Goal: Check status: Check status

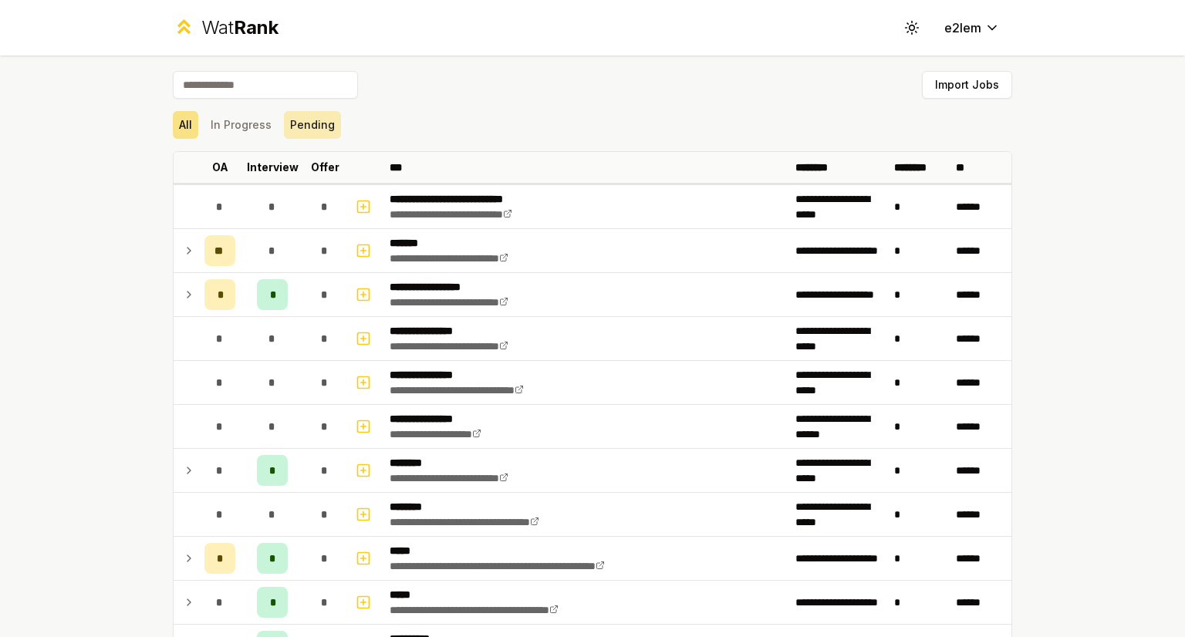
click at [312, 120] on button "Pending" at bounding box center [312, 125] width 57 height 28
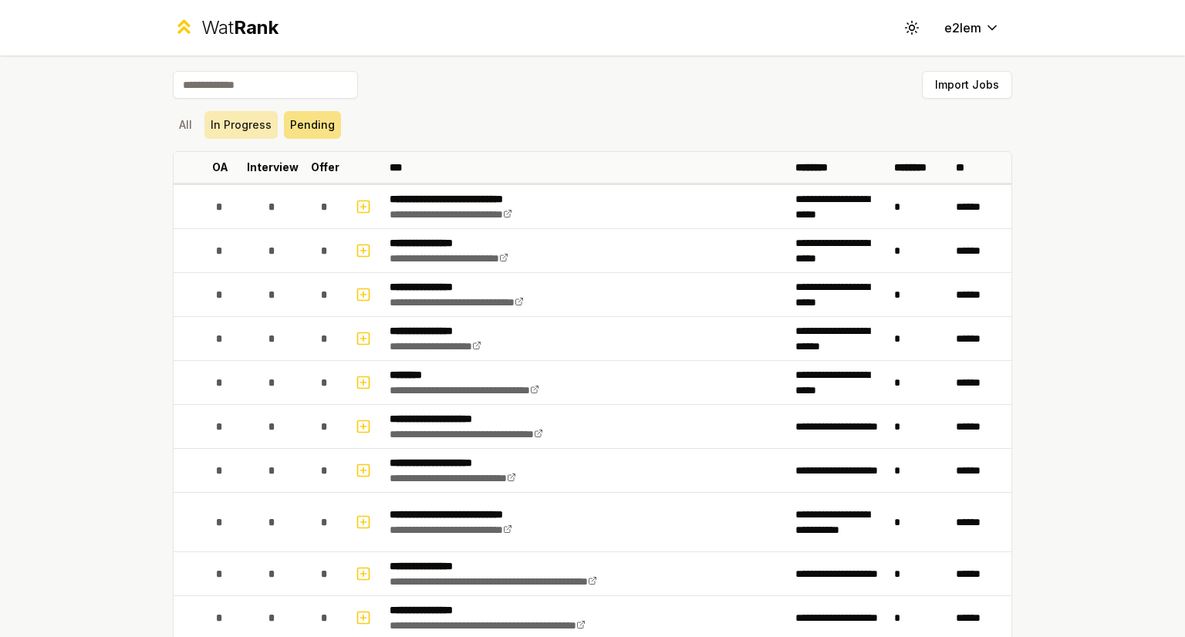
click at [255, 119] on button "In Progress" at bounding box center [240, 125] width 73 height 28
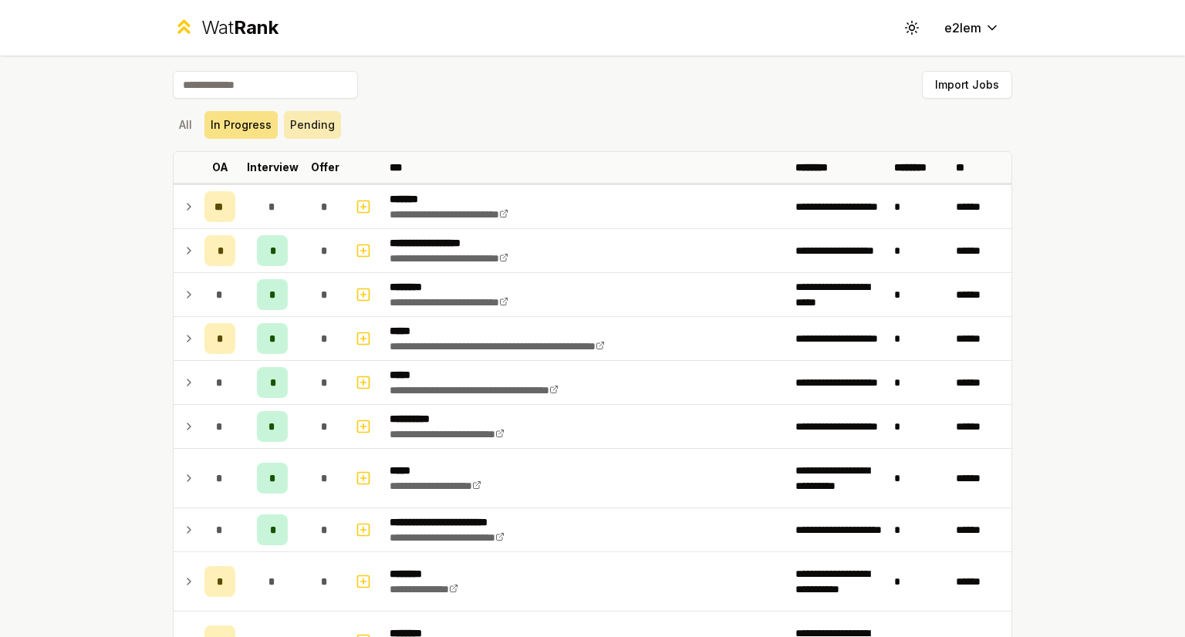
click at [309, 123] on button "Pending" at bounding box center [312, 125] width 57 height 28
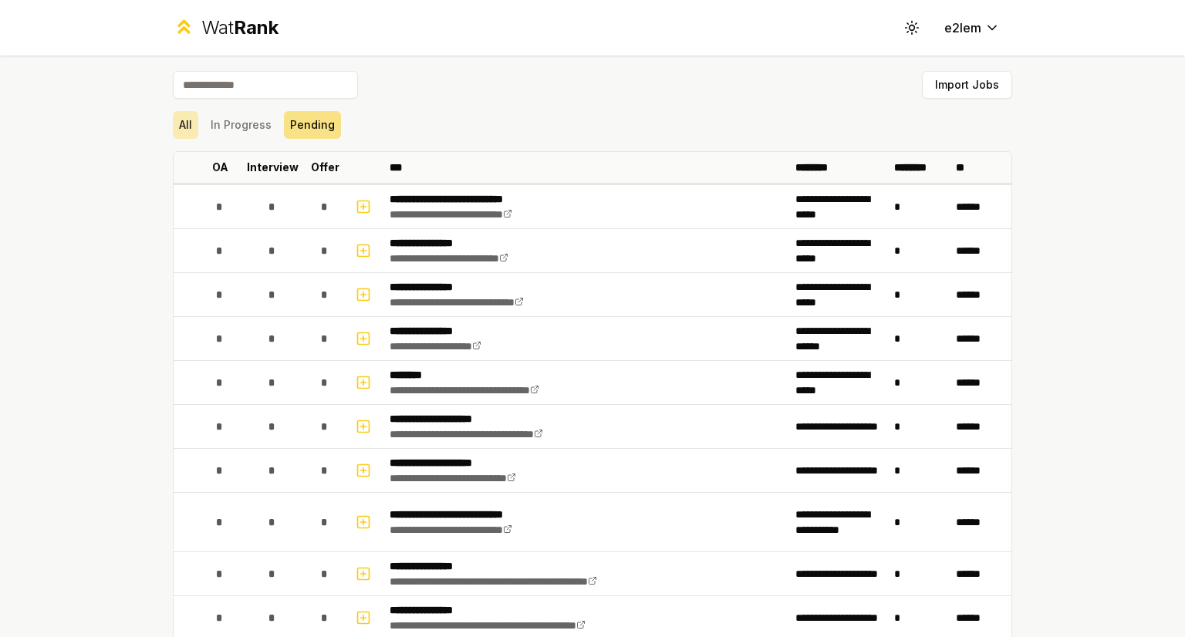
click at [182, 118] on button "All" at bounding box center [185, 125] width 25 height 28
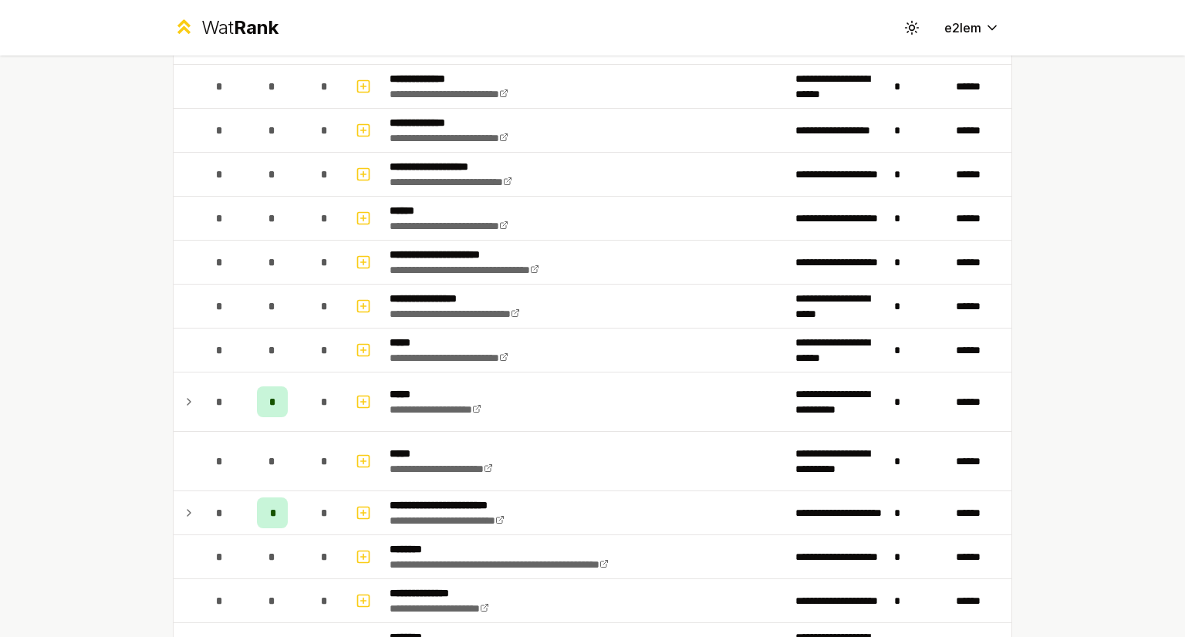
scroll to position [785, 0]
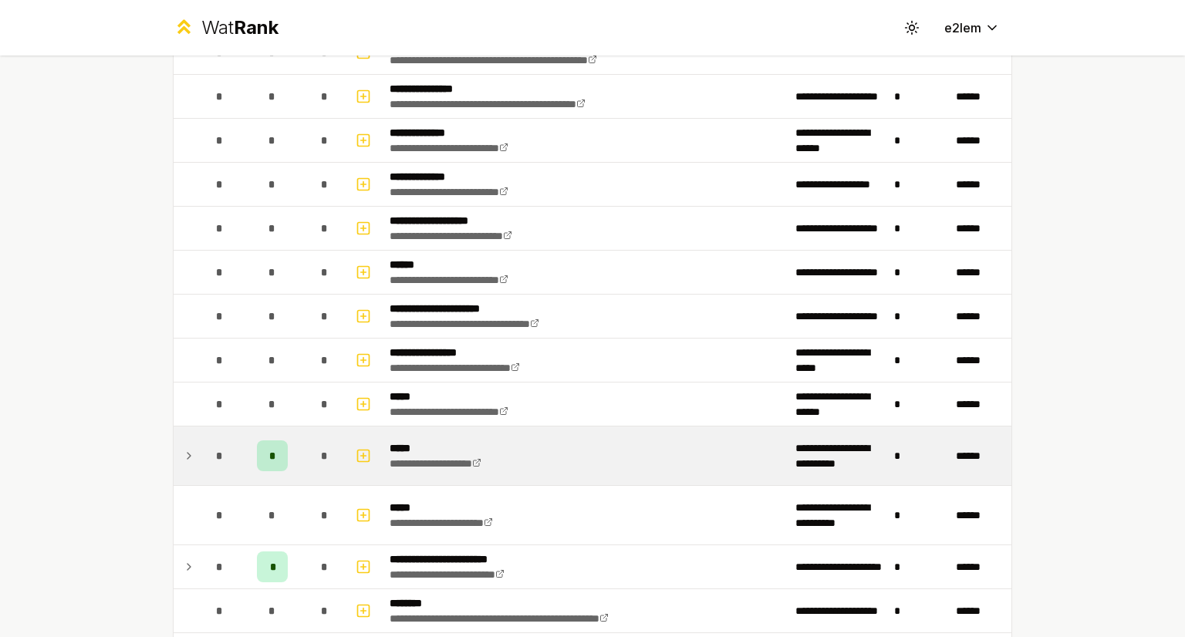
click at [187, 450] on icon at bounding box center [189, 456] width 12 height 19
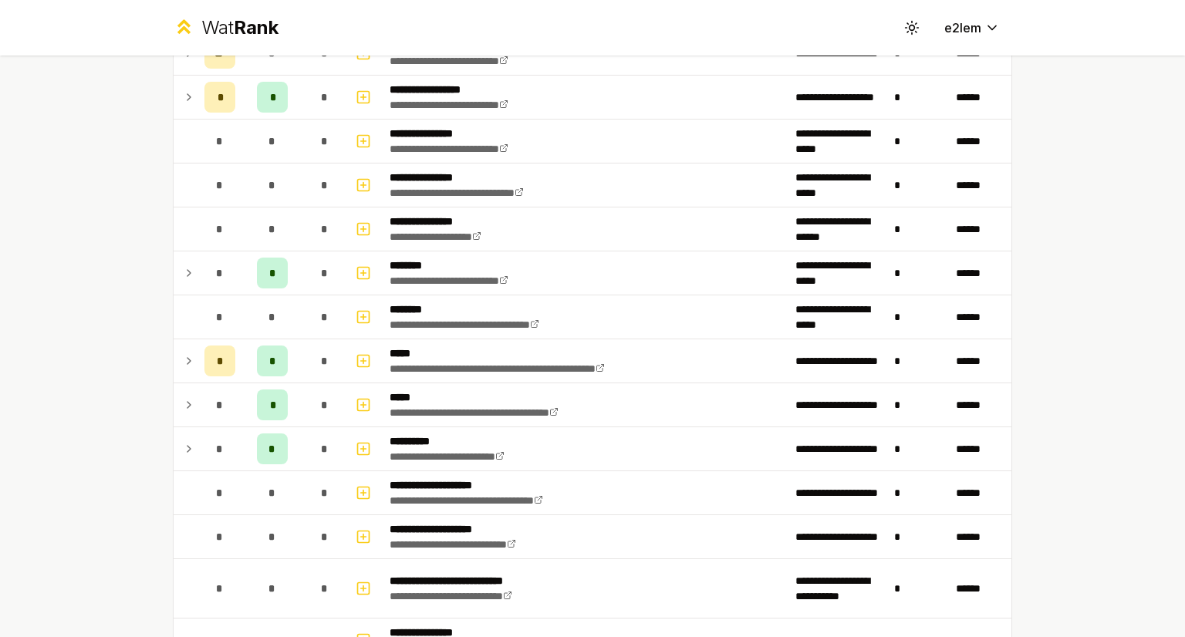
scroll to position [197, 0]
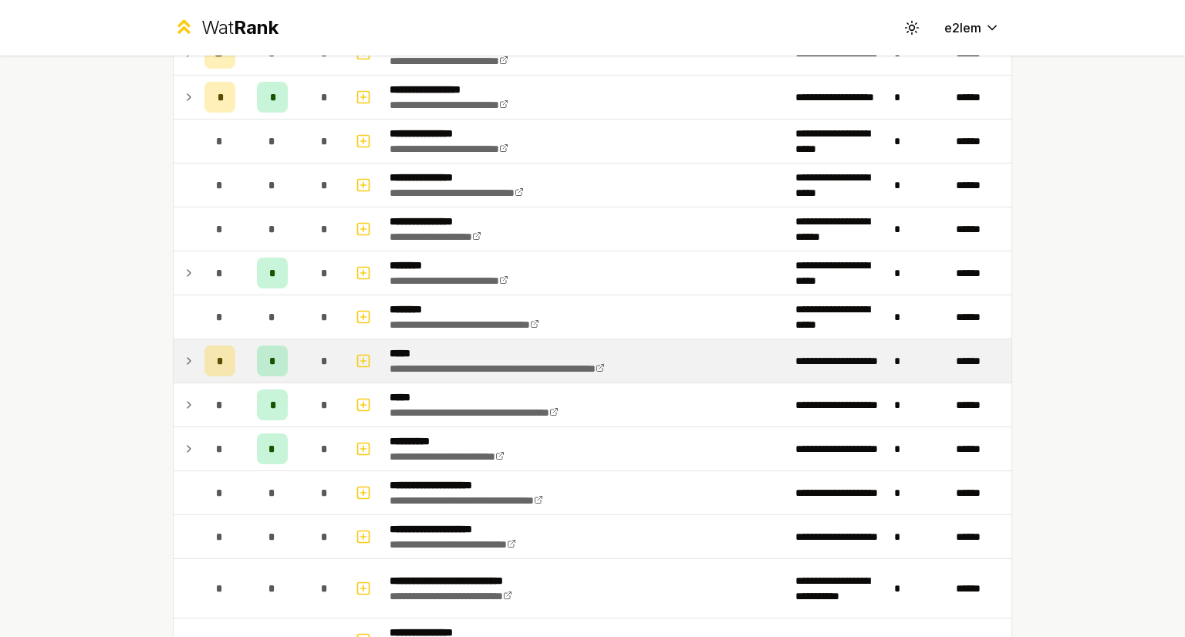
click at [176, 363] on td at bounding box center [186, 360] width 25 height 43
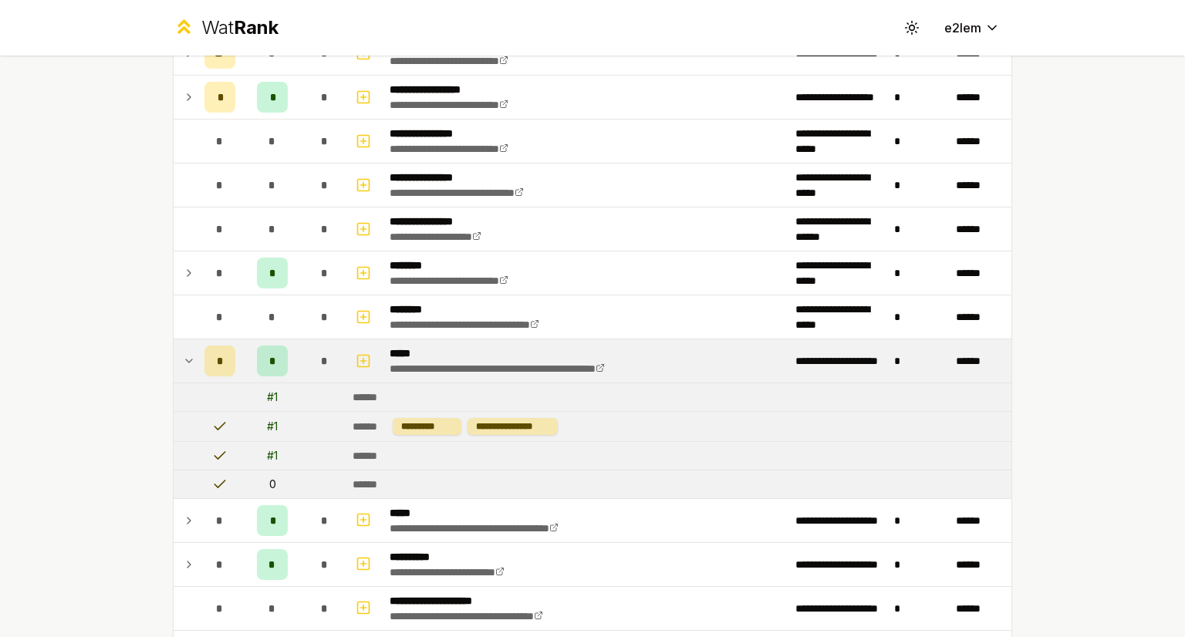
click at [183, 363] on icon at bounding box center [189, 361] width 12 height 19
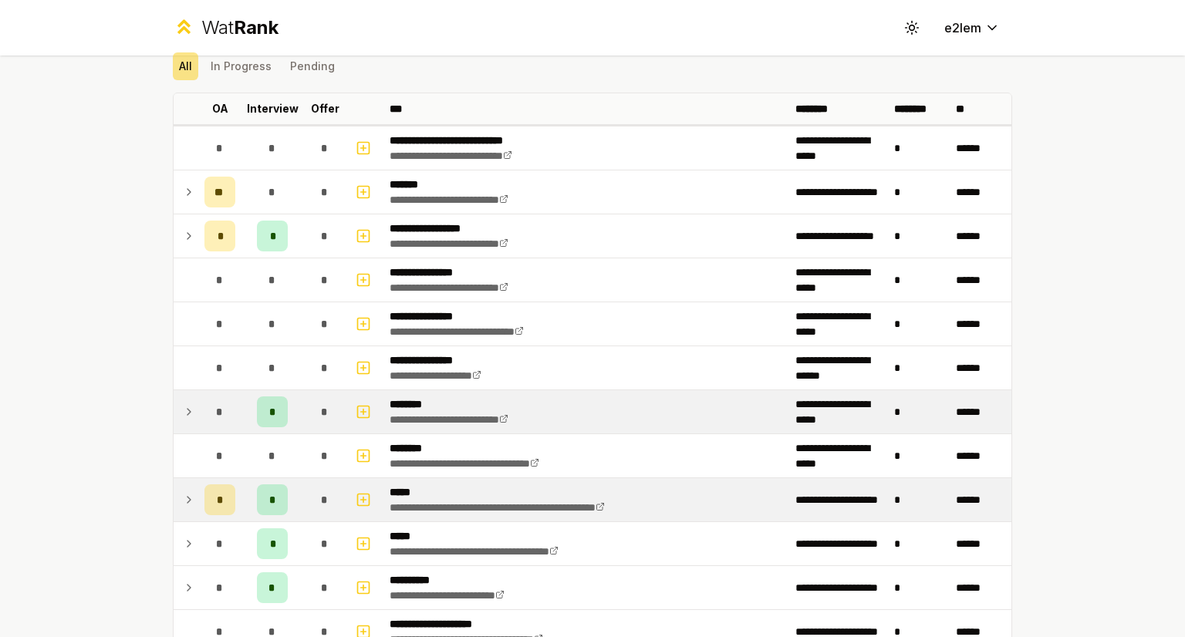
scroll to position [59, 0]
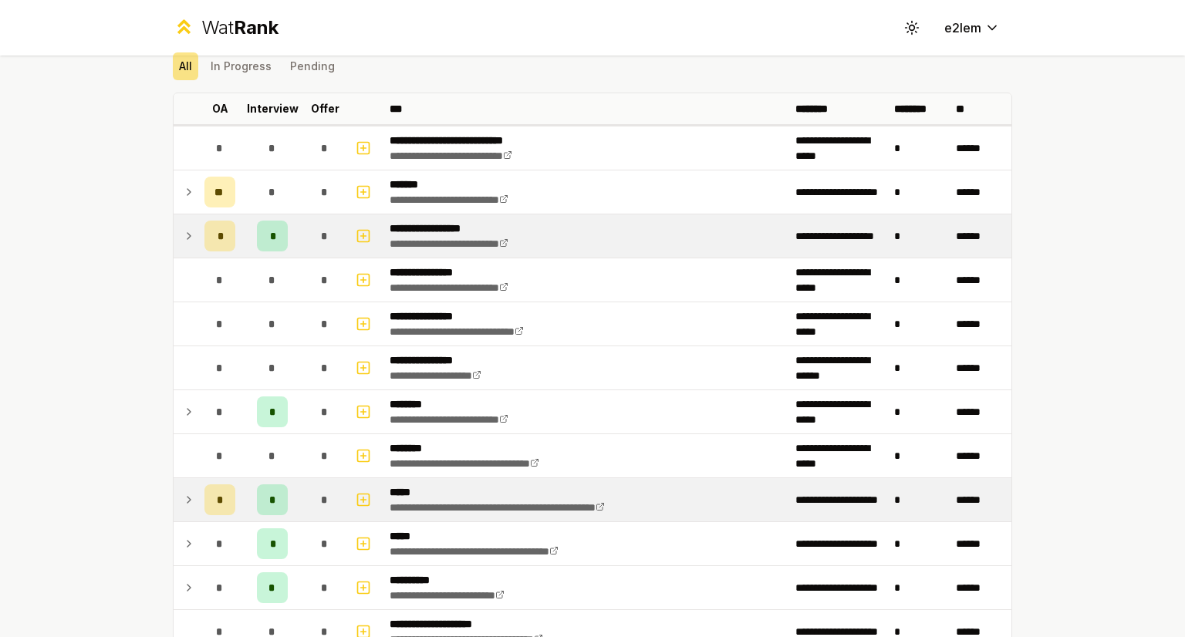
click at [174, 231] on td at bounding box center [186, 235] width 25 height 43
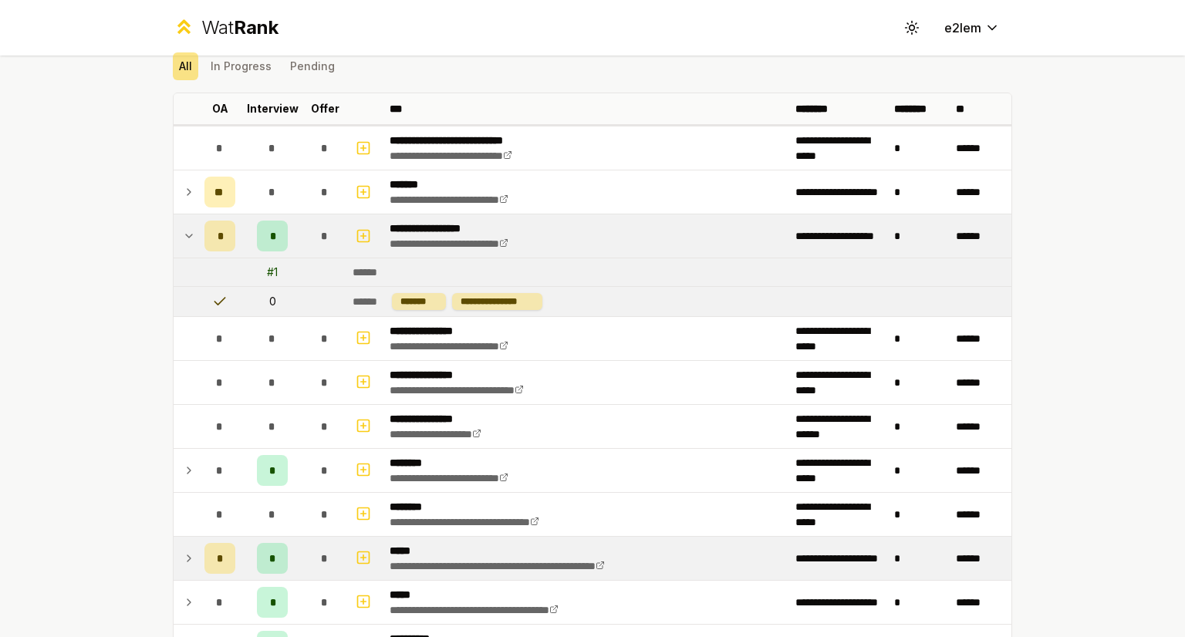
click at [179, 255] on td at bounding box center [186, 235] width 25 height 43
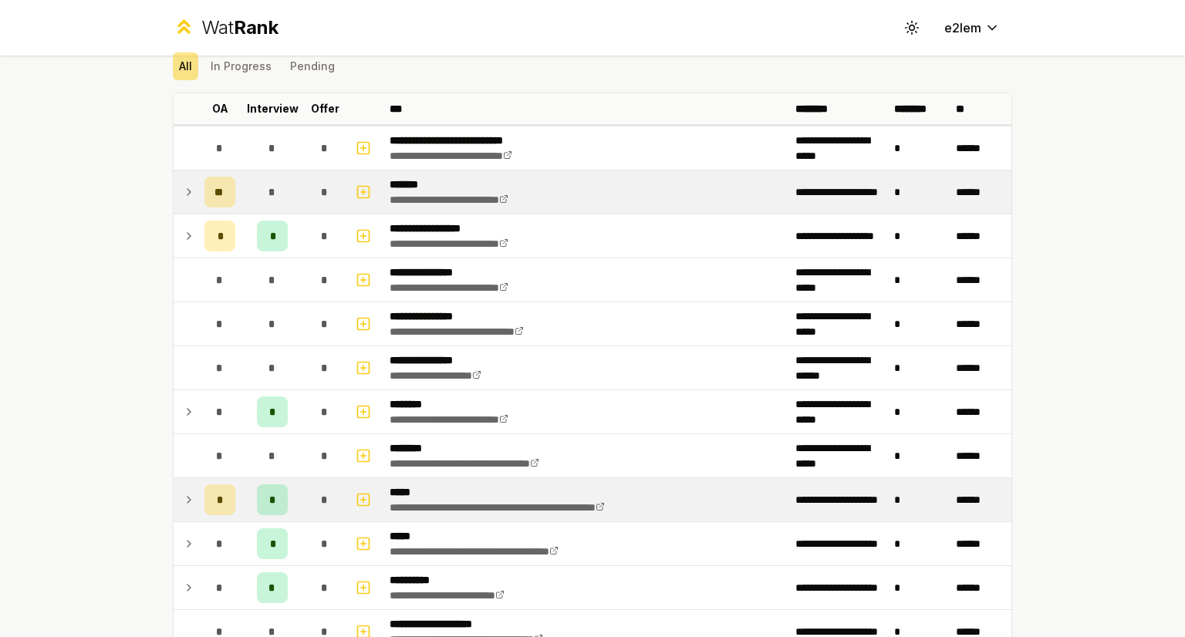
click at [177, 204] on td at bounding box center [186, 191] width 25 height 43
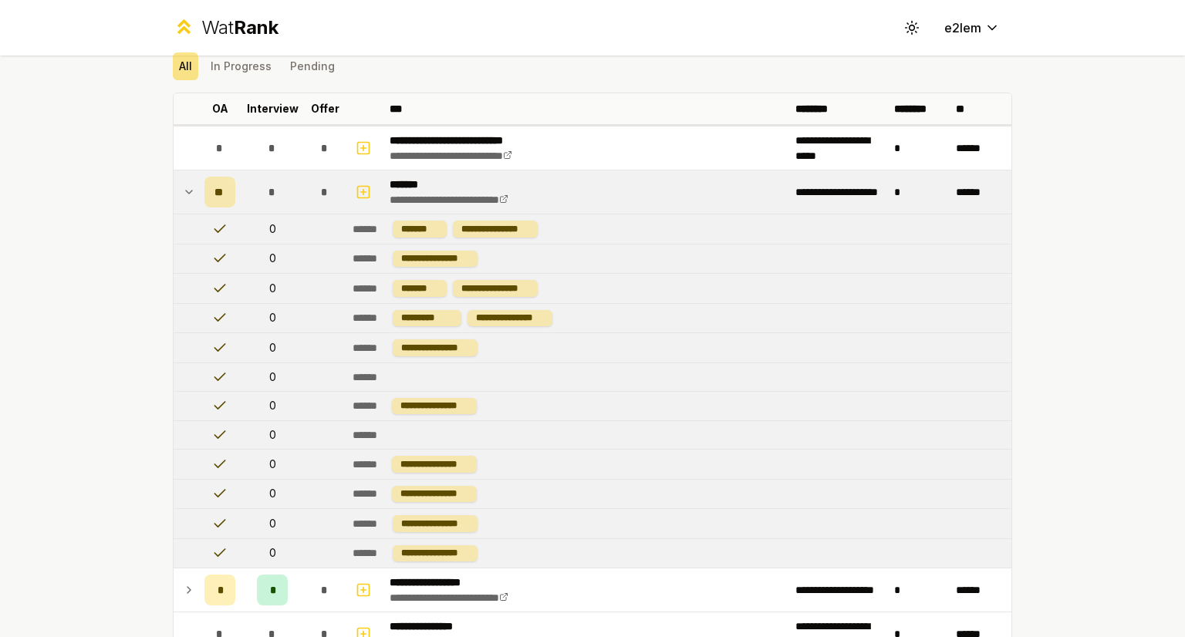
click at [179, 203] on td at bounding box center [186, 191] width 25 height 43
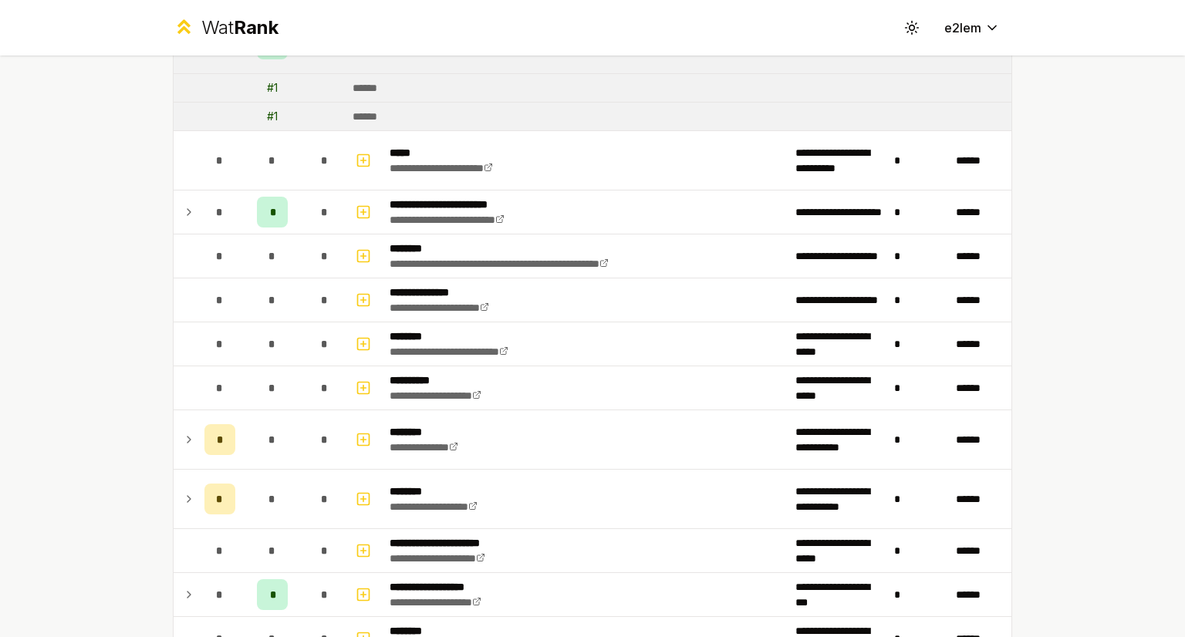
scroll to position [1129, 0]
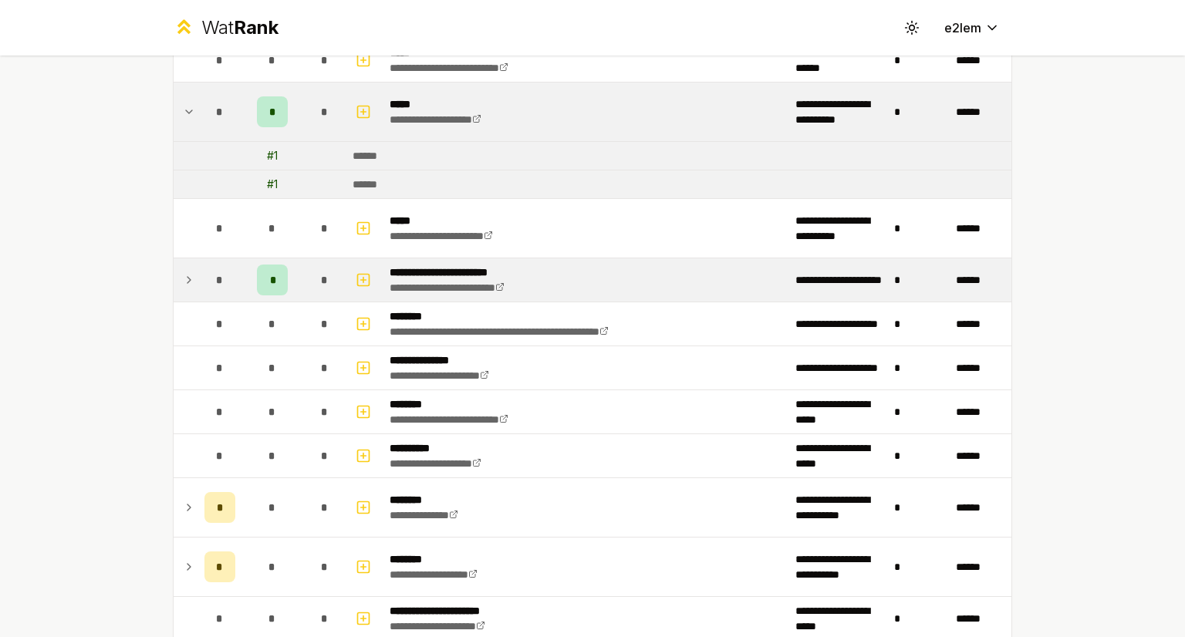
click at [183, 278] on icon at bounding box center [189, 280] width 12 height 19
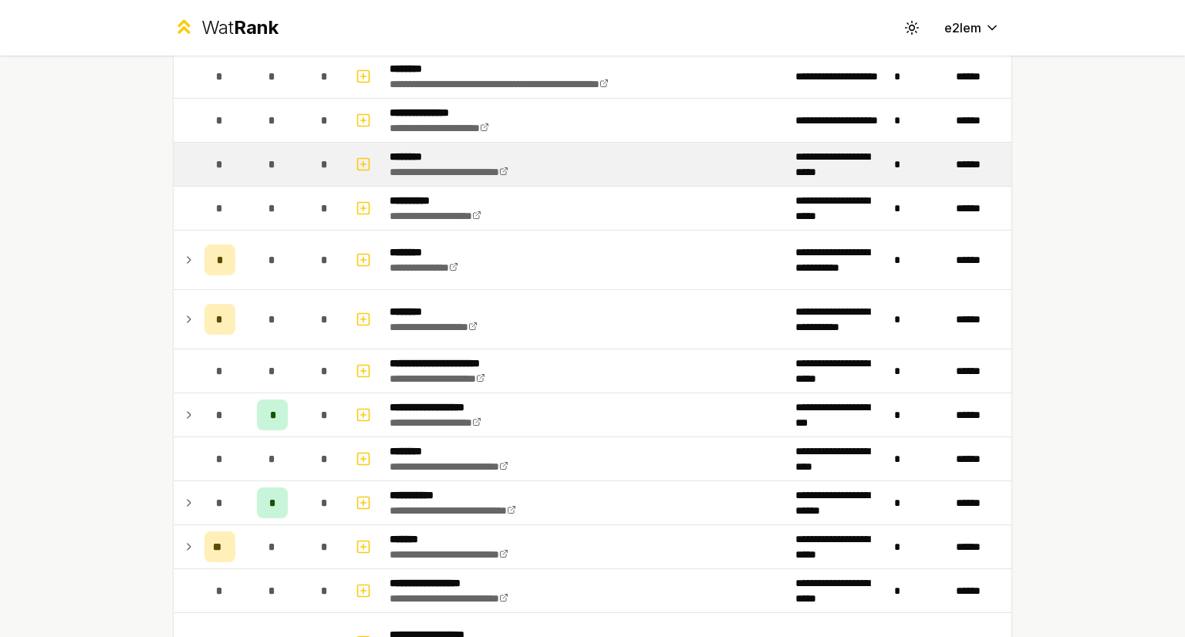
scroll to position [1409, 0]
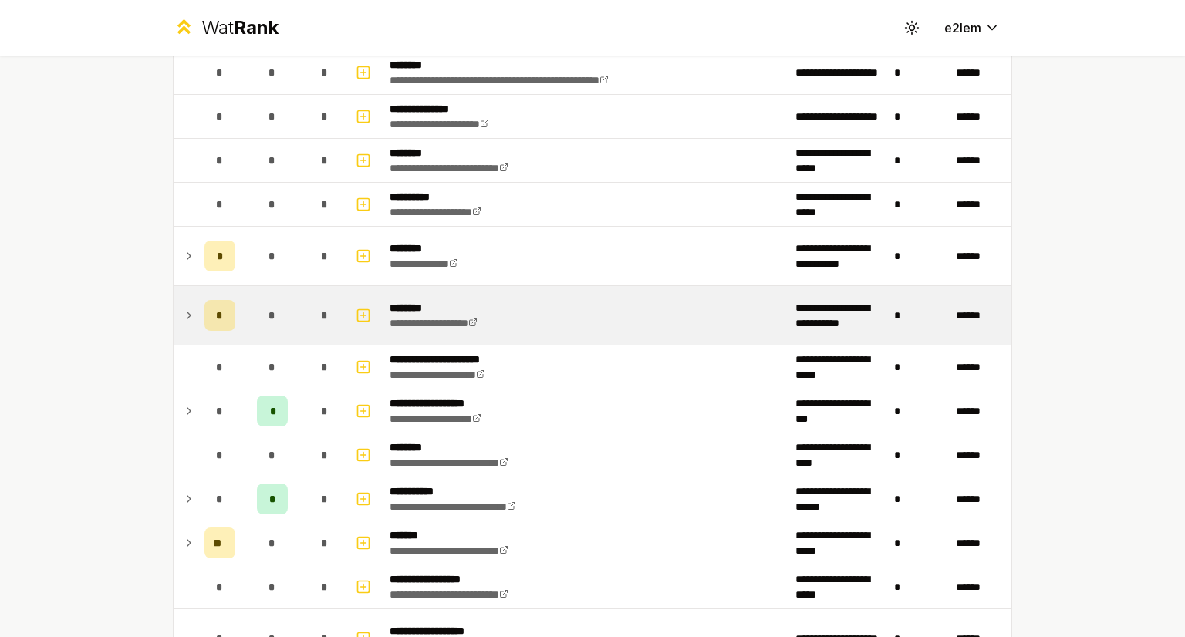
click at [415, 302] on p "********" at bounding box center [450, 307] width 120 height 15
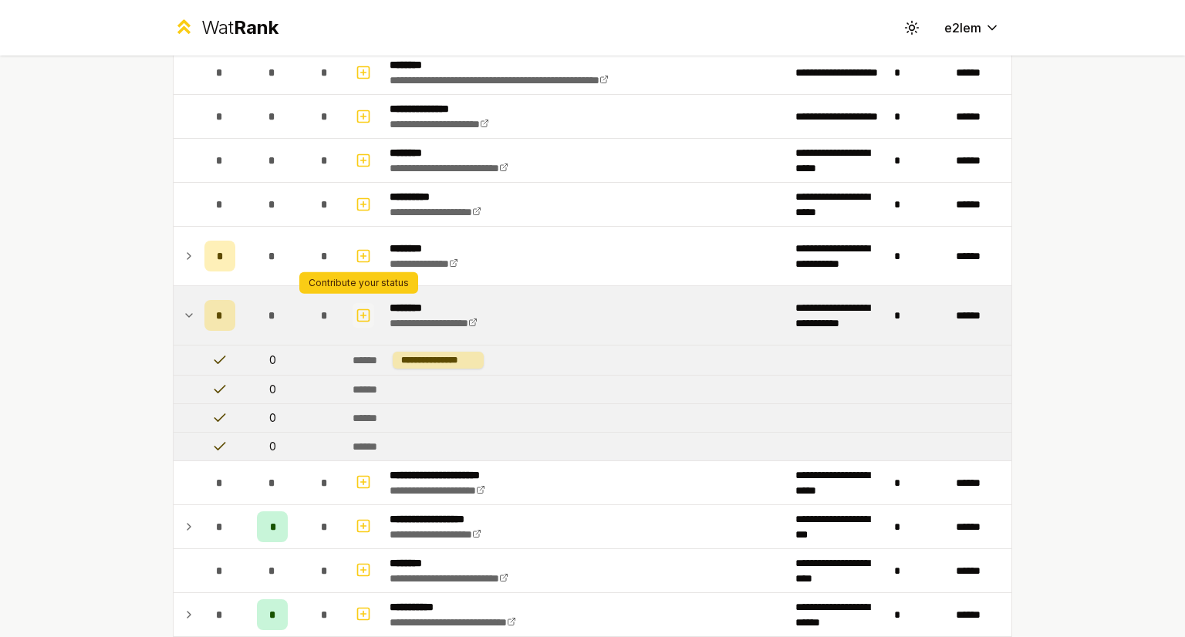
click at [356, 308] on icon "button" at bounding box center [363, 315] width 15 height 19
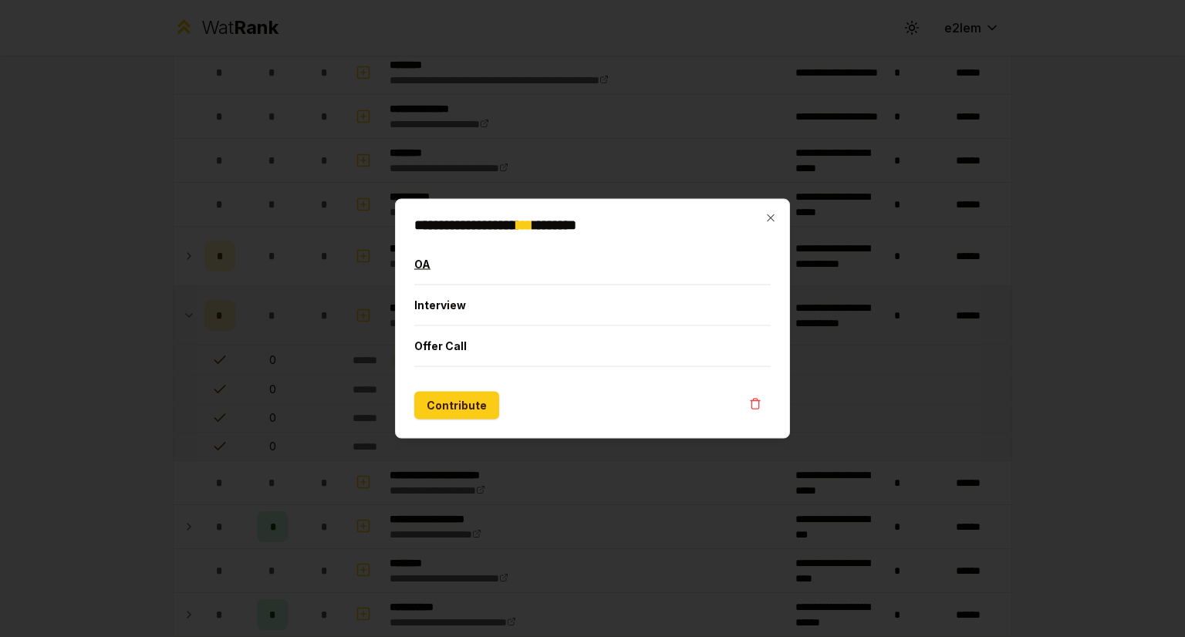
click at [424, 275] on button "OA" at bounding box center [592, 265] width 356 height 40
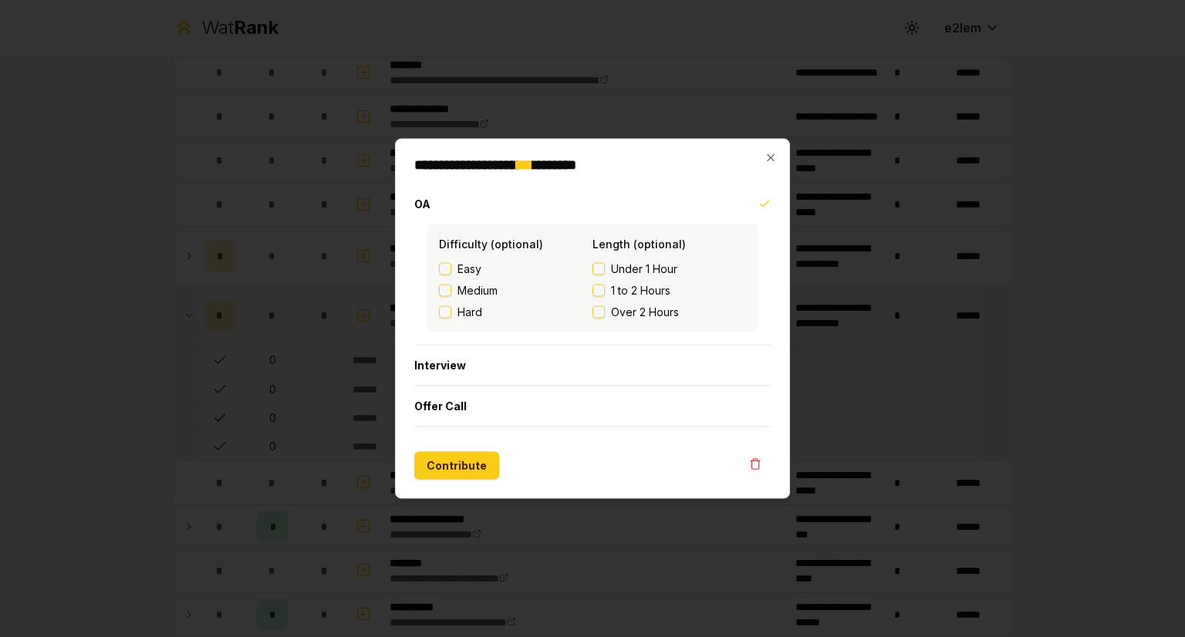
click at [759, 161] on h2 "**********" at bounding box center [592, 165] width 356 height 14
click at [771, 160] on icon "button" at bounding box center [770, 158] width 12 height 12
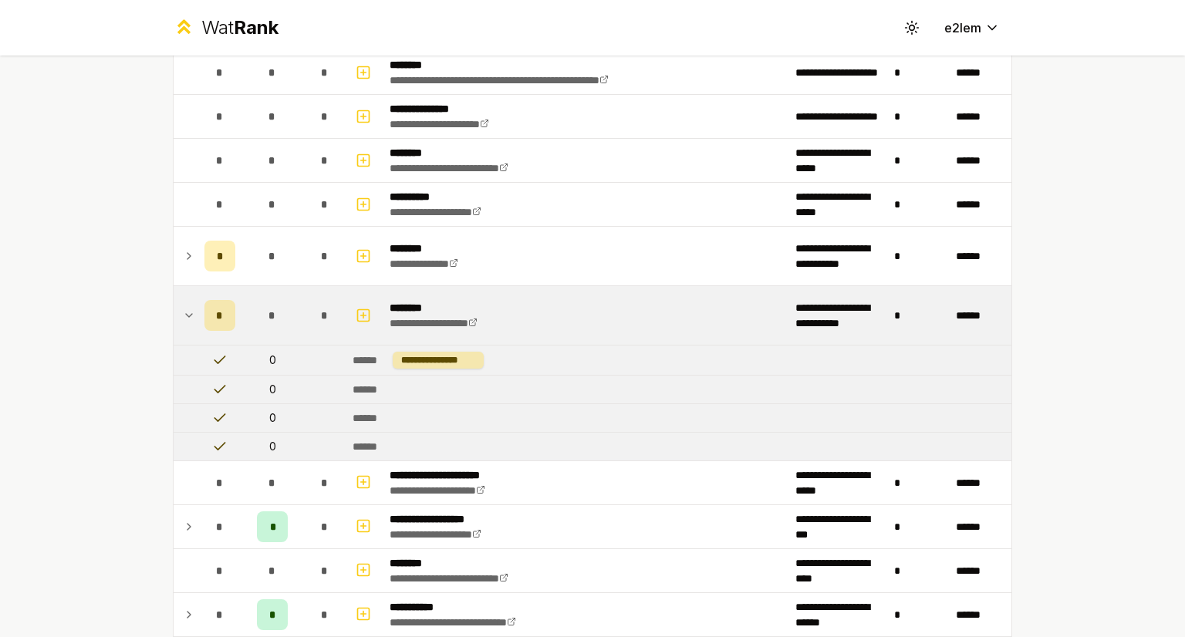
click at [183, 319] on icon at bounding box center [189, 315] width 12 height 19
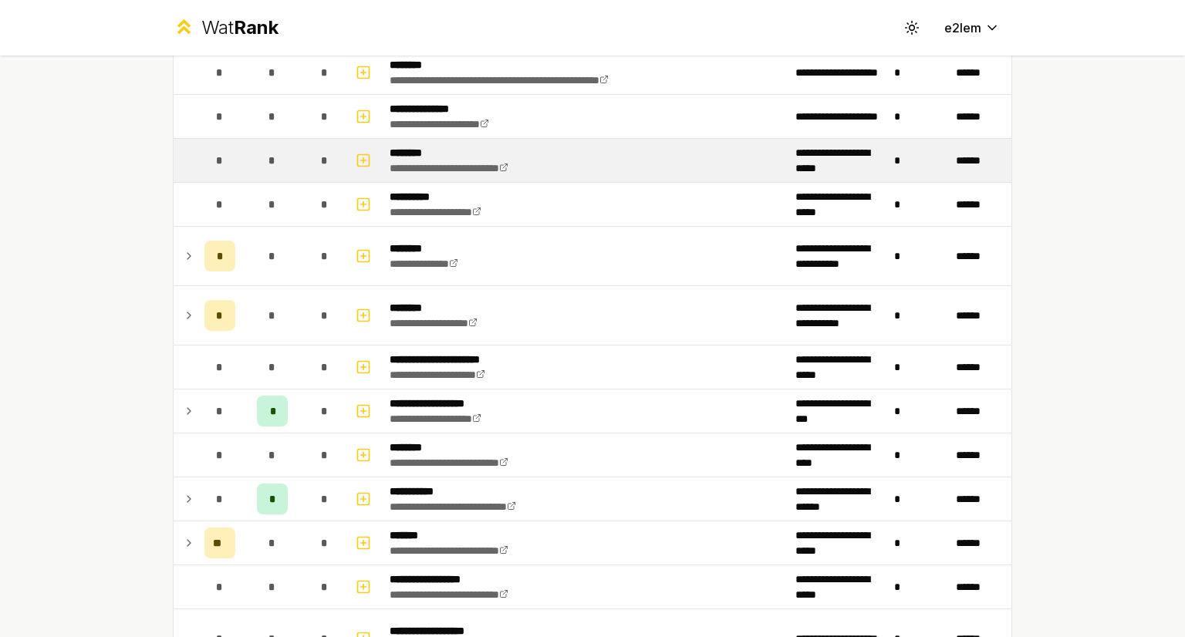
click at [191, 164] on td at bounding box center [186, 160] width 25 height 43
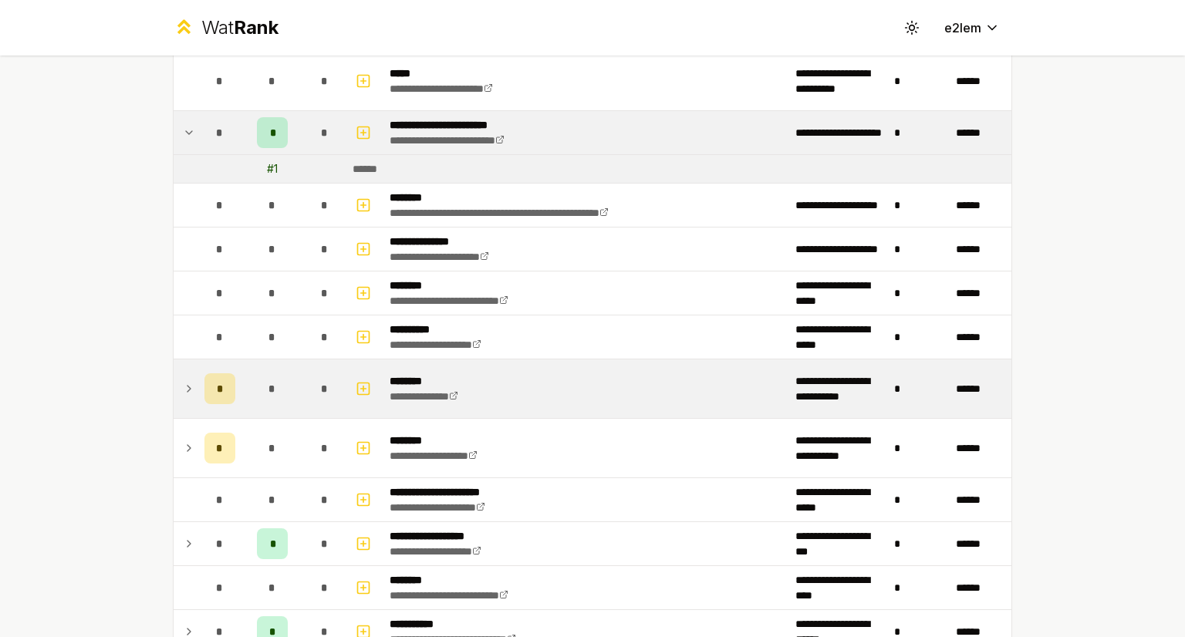
scroll to position [1276, 0]
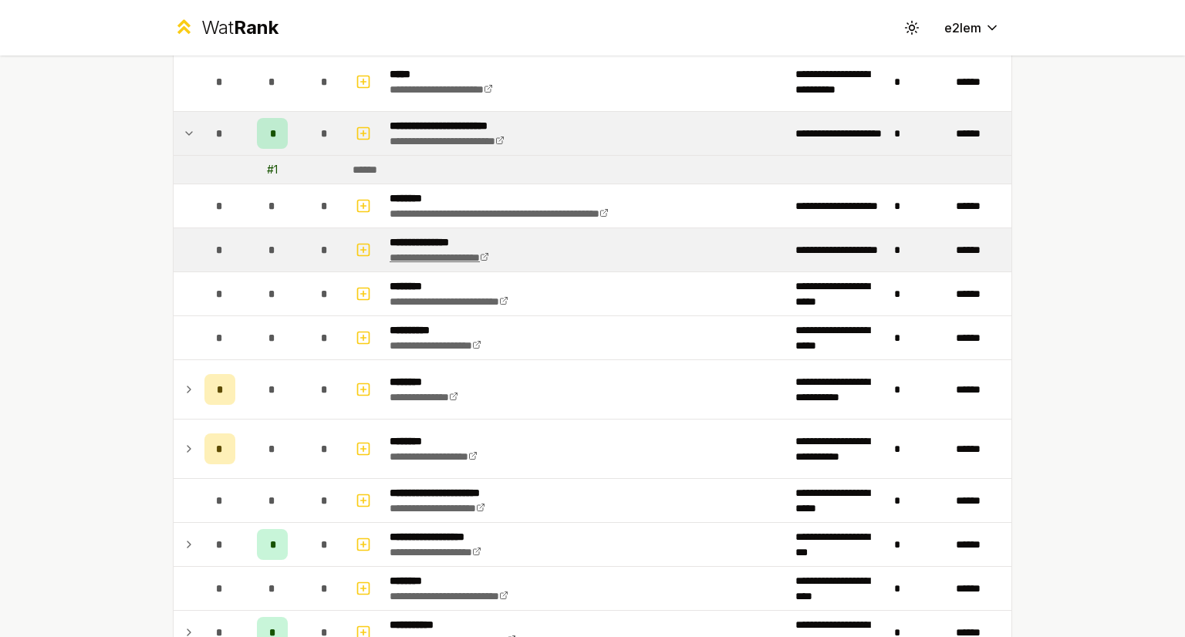
click at [489, 255] on link "**********" at bounding box center [439, 257] width 99 height 11
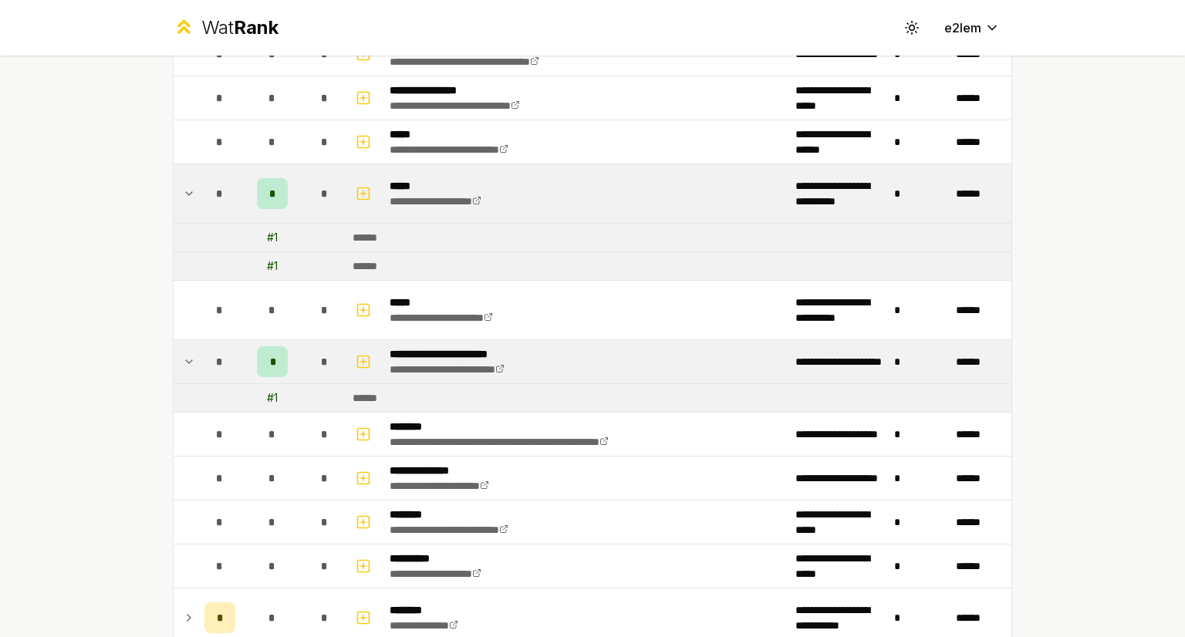
scroll to position [1049, 0]
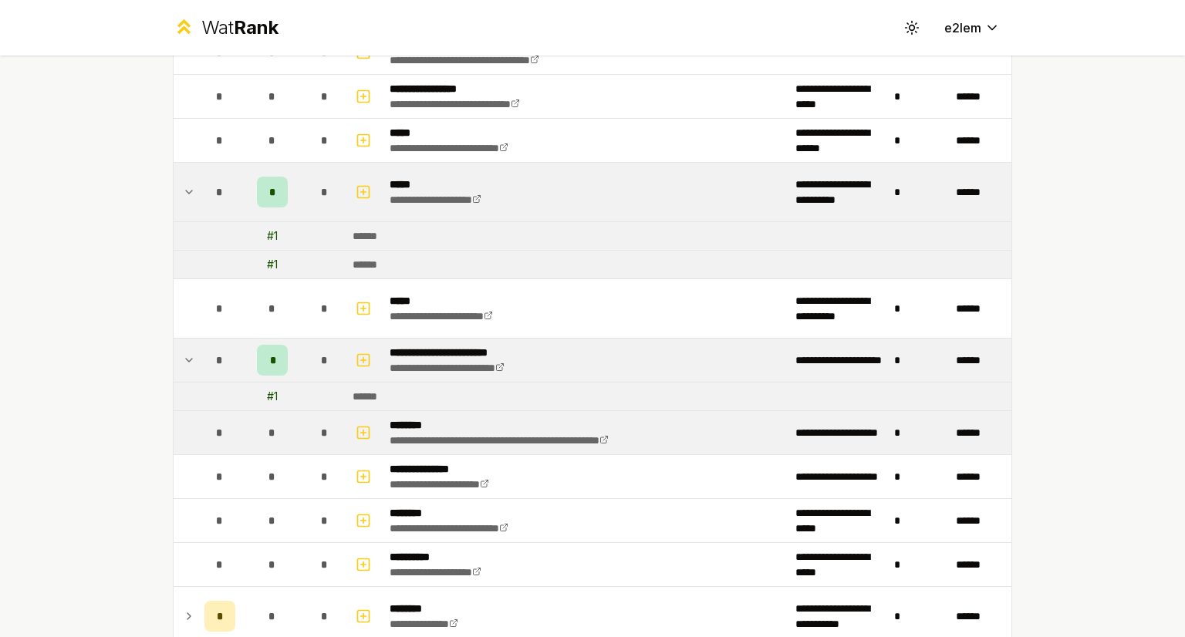
click at [682, 430] on td "**********" at bounding box center [586, 432] width 406 height 43
click at [609, 439] on link "**********" at bounding box center [499, 440] width 219 height 11
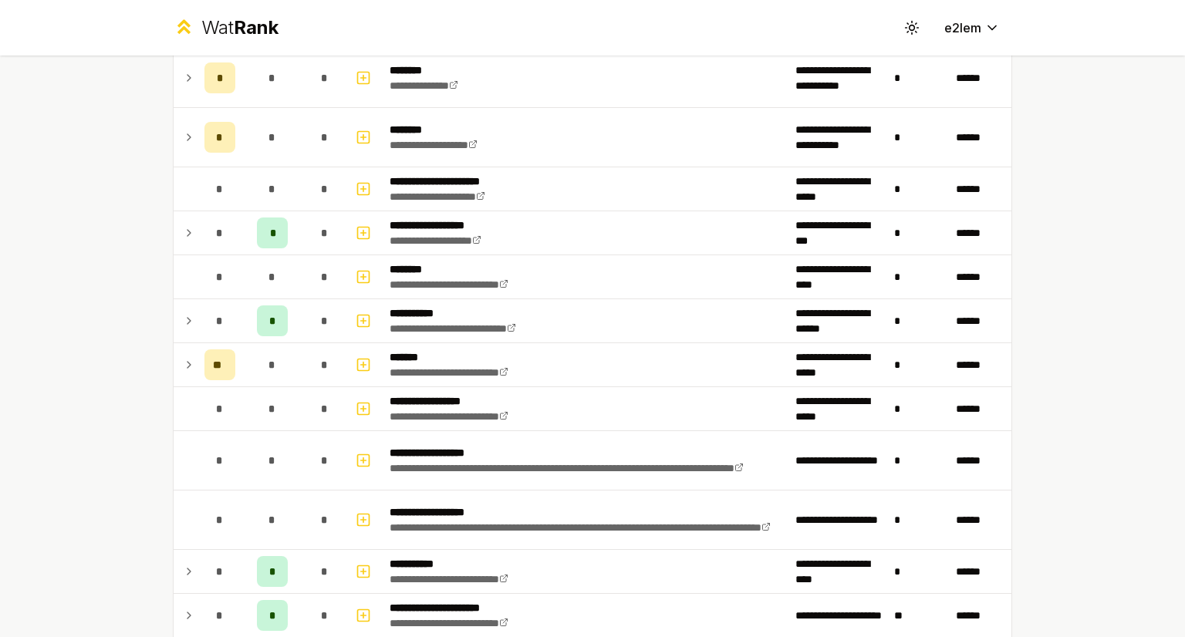
scroll to position [1588, 0]
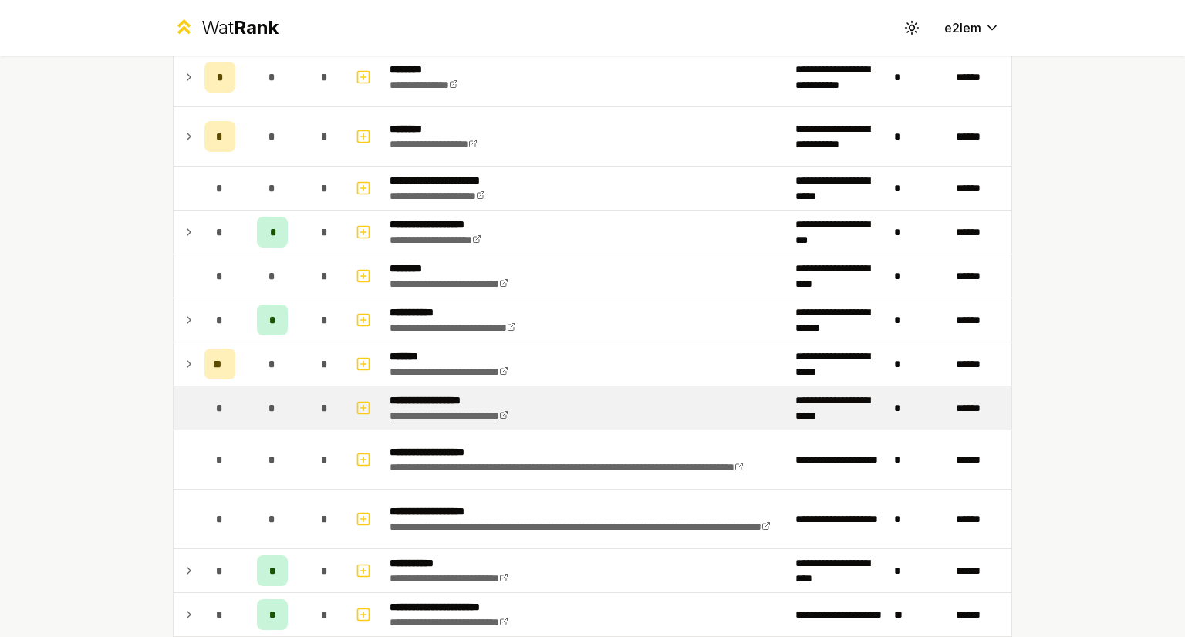
click at [452, 410] on link "**********" at bounding box center [449, 415] width 119 height 11
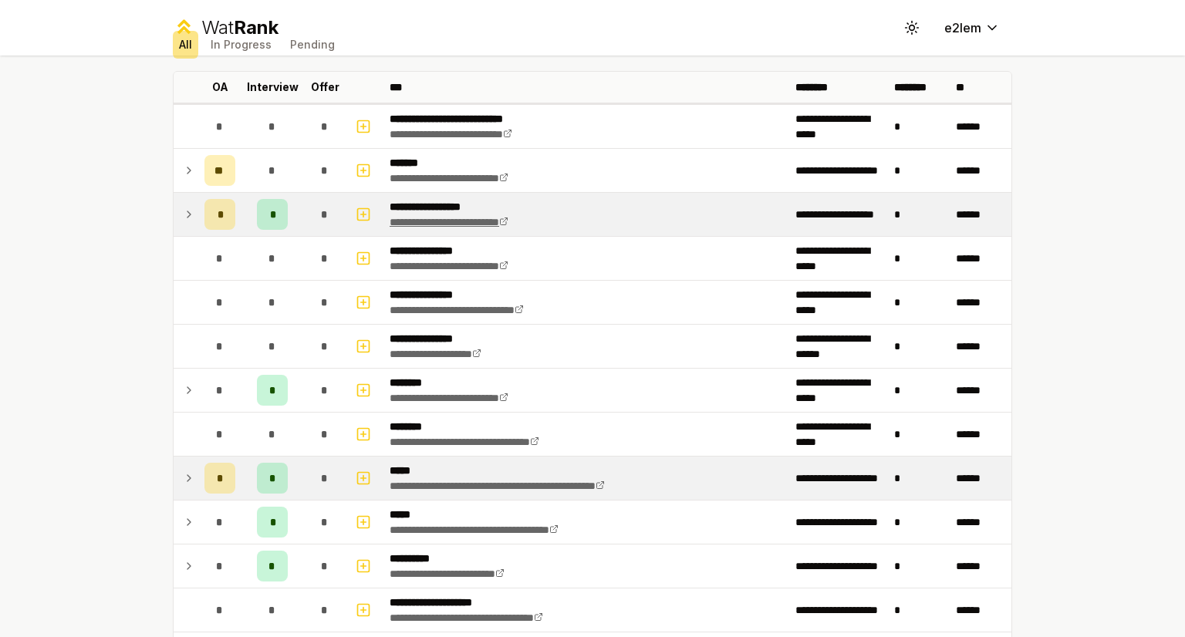
scroll to position [0, 0]
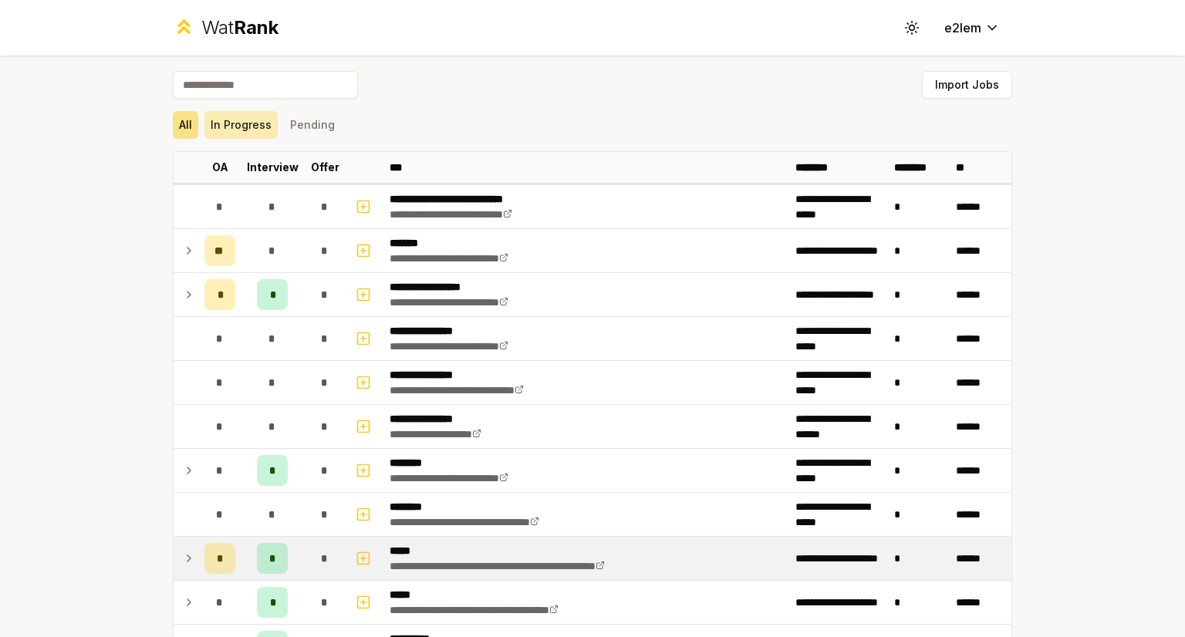
click at [248, 135] on button "In Progress" at bounding box center [240, 125] width 73 height 28
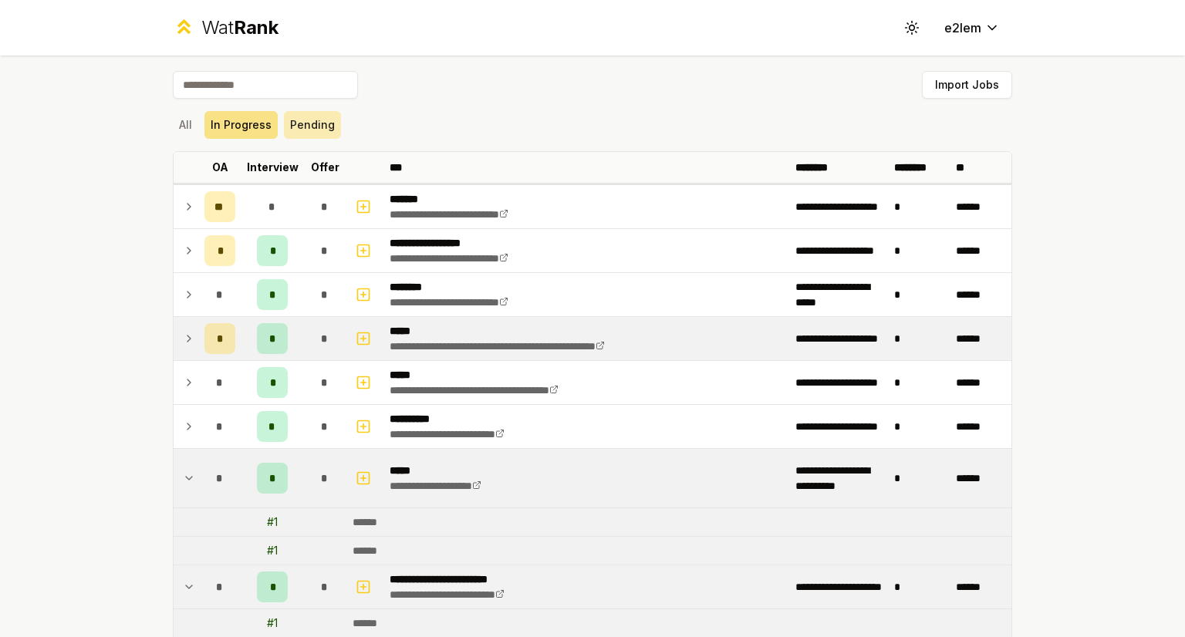
click at [329, 124] on button "Pending" at bounding box center [312, 125] width 57 height 28
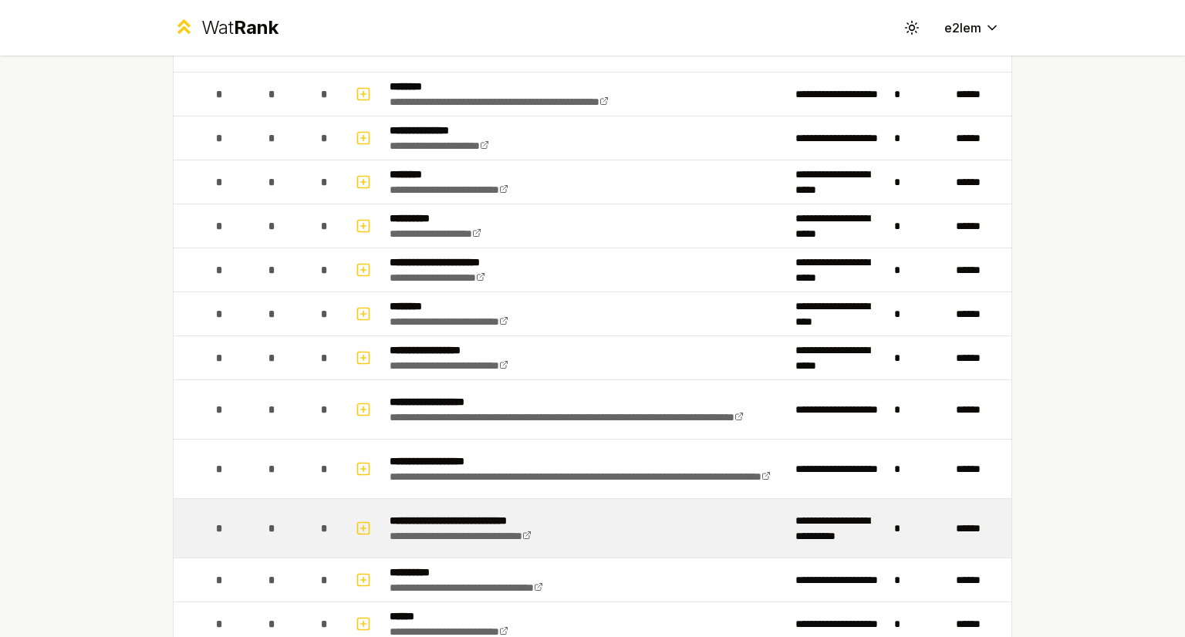
scroll to position [1078, 0]
